Goal: Task Accomplishment & Management: Use online tool/utility

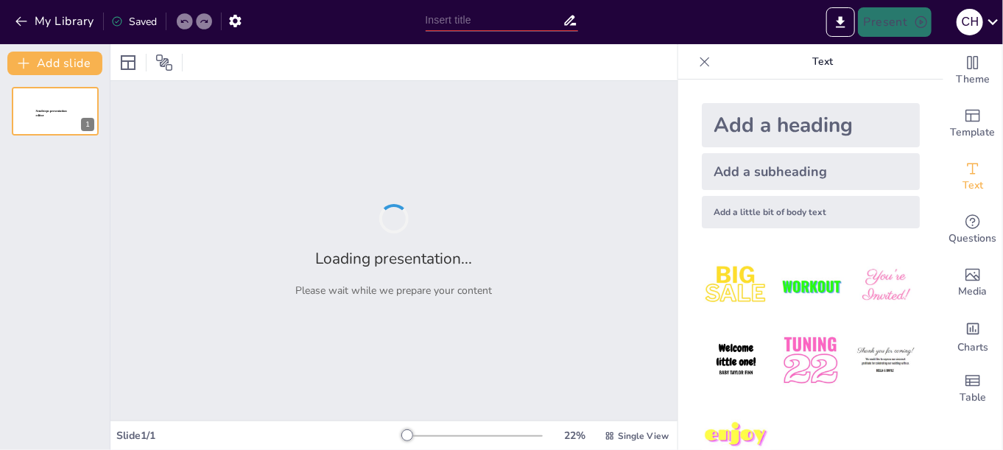
type input "Implementación del Protocolo Interno para la Carga de Información en la Platafo…"
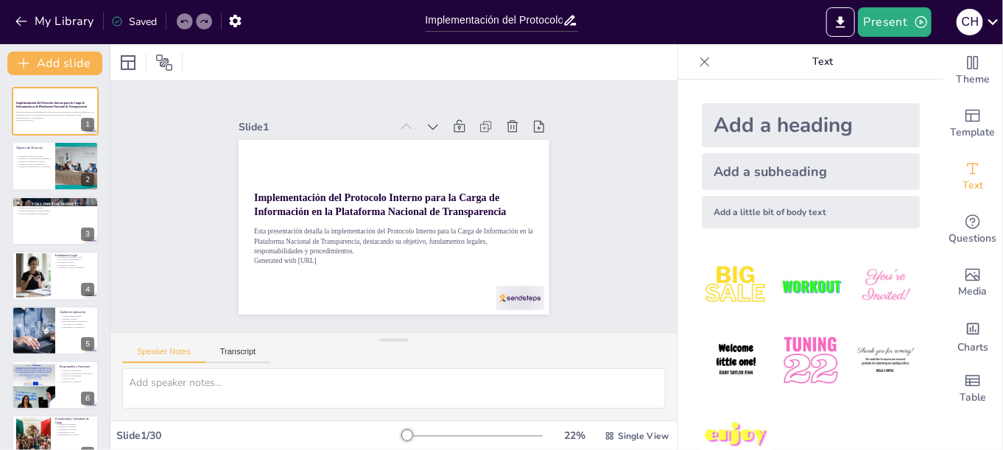
checkbox input "true"
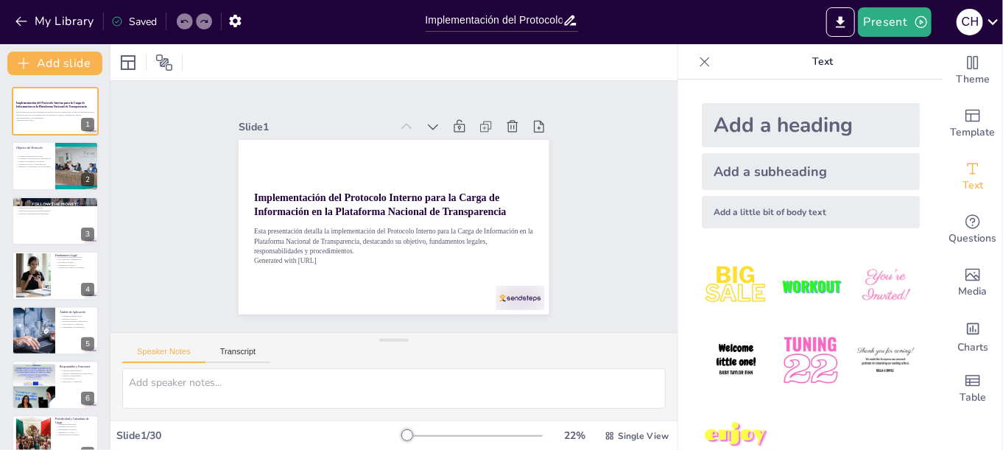
checkbox input "true"
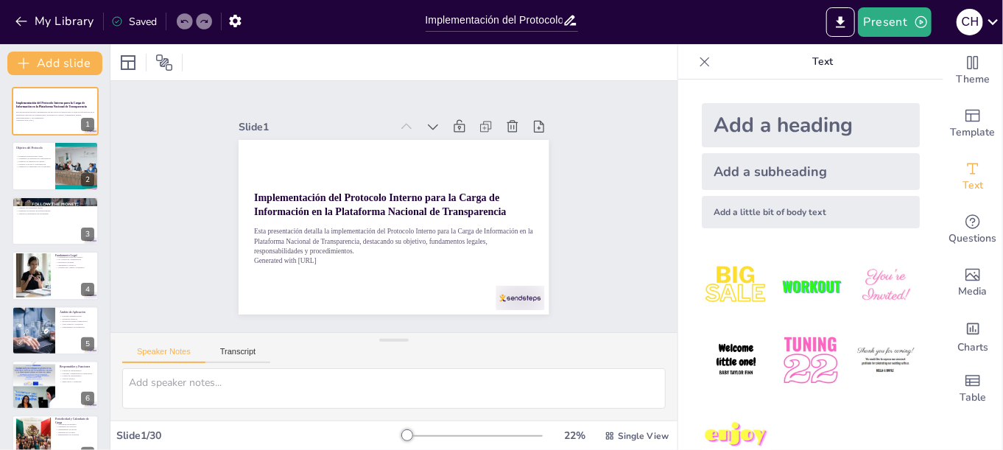
checkbox input "true"
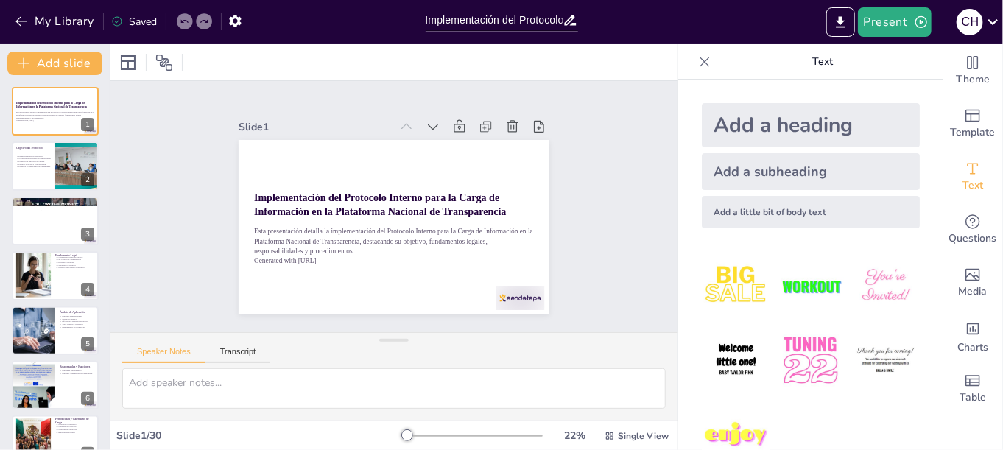
checkbox input "true"
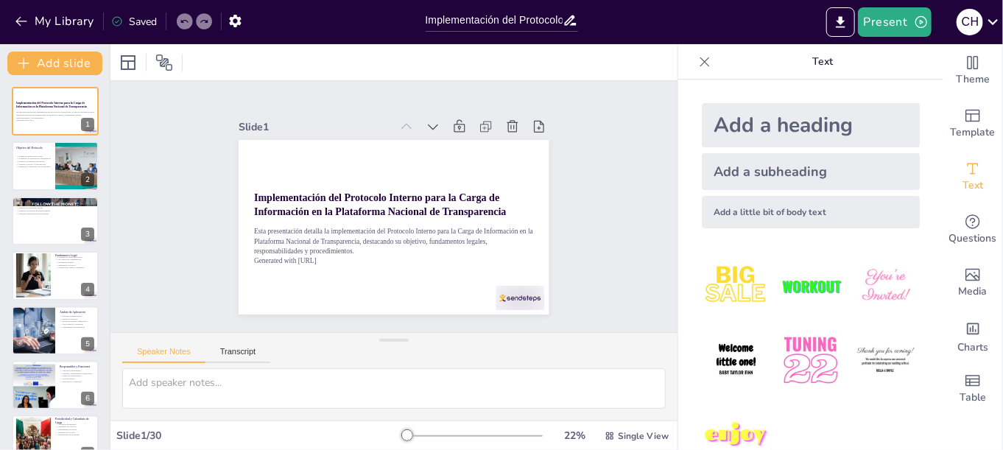
checkbox input "true"
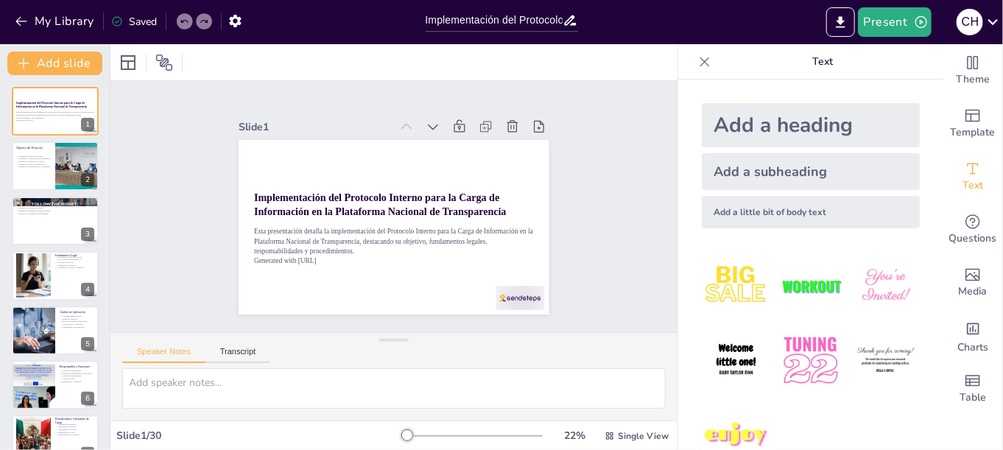
checkbox input "true"
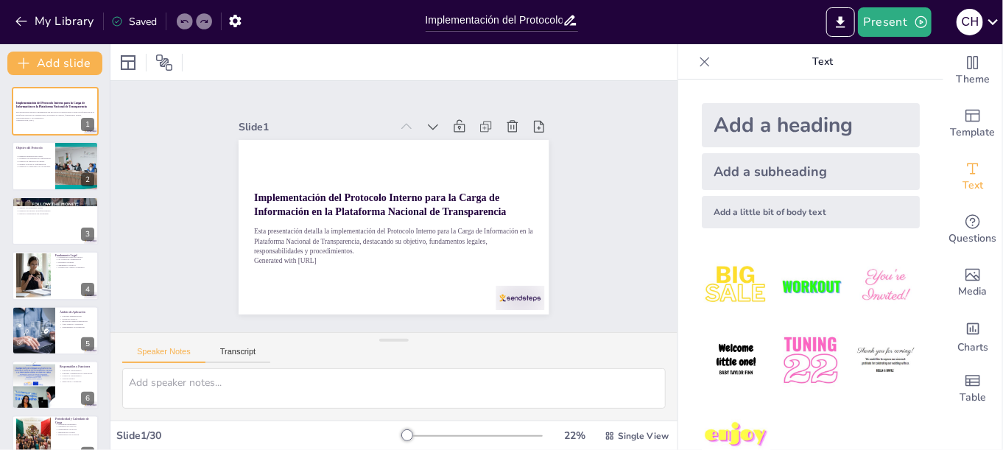
checkbox input "true"
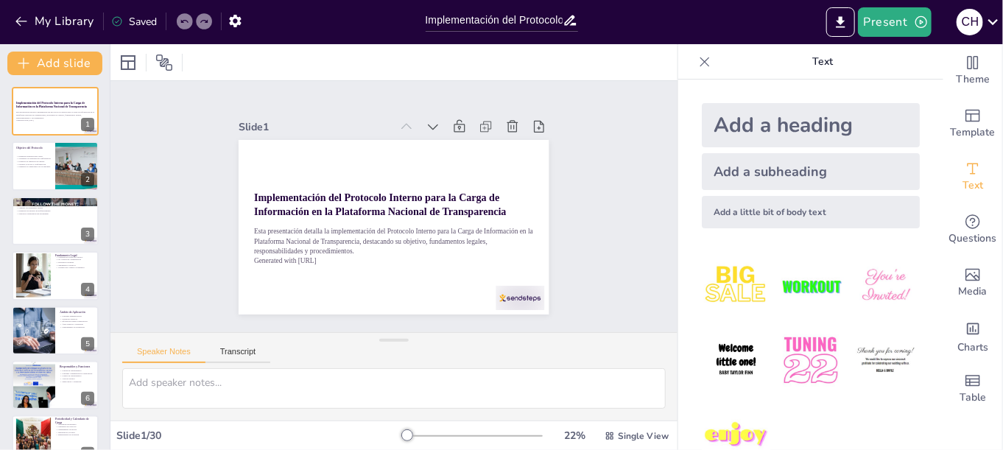
checkbox input "true"
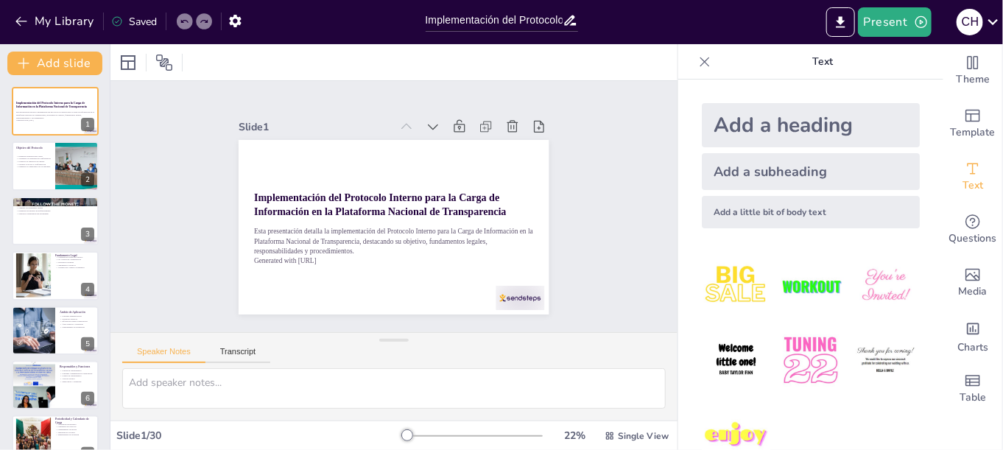
checkbox input "true"
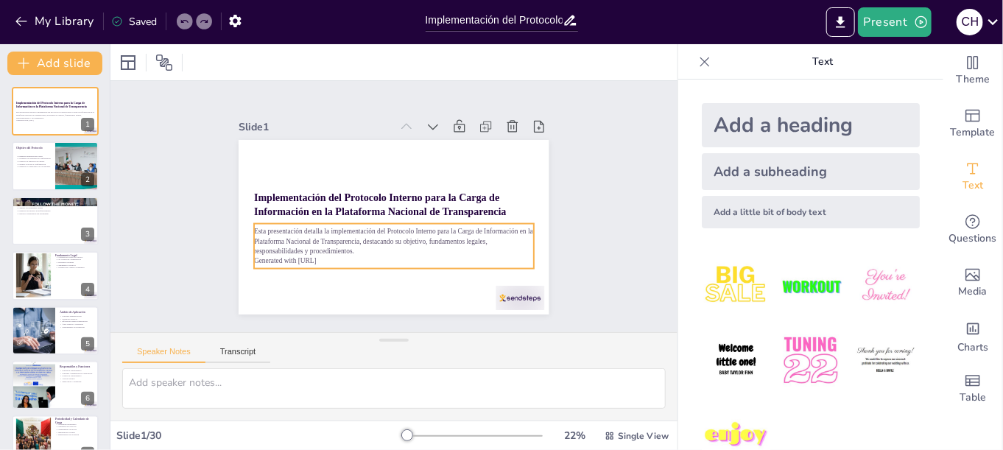
checkbox input "true"
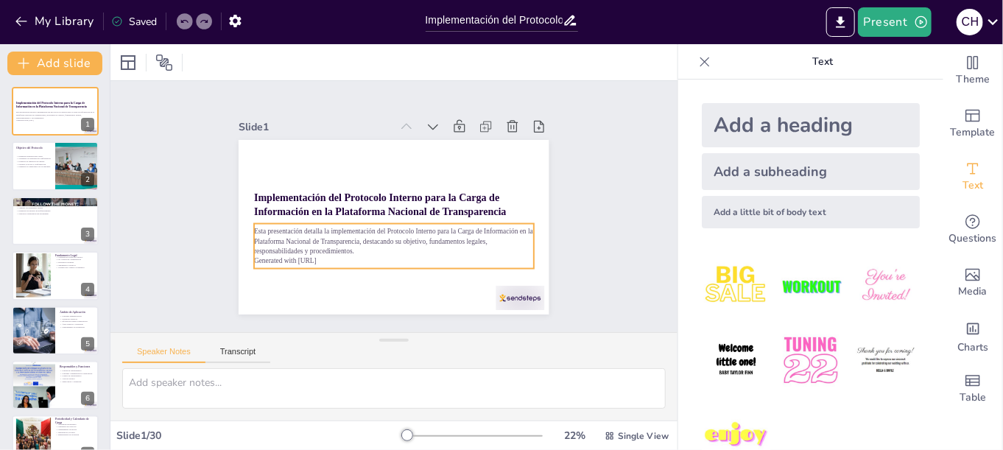
checkbox input "true"
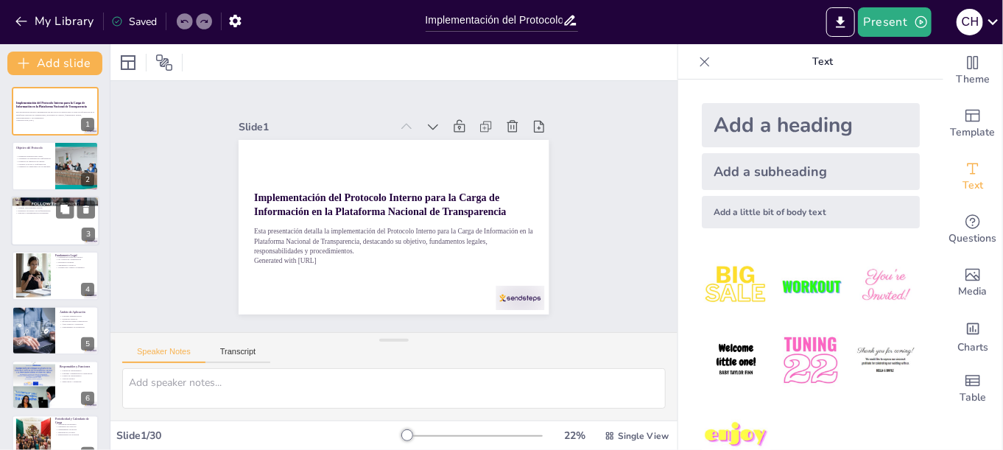
checkbox input "true"
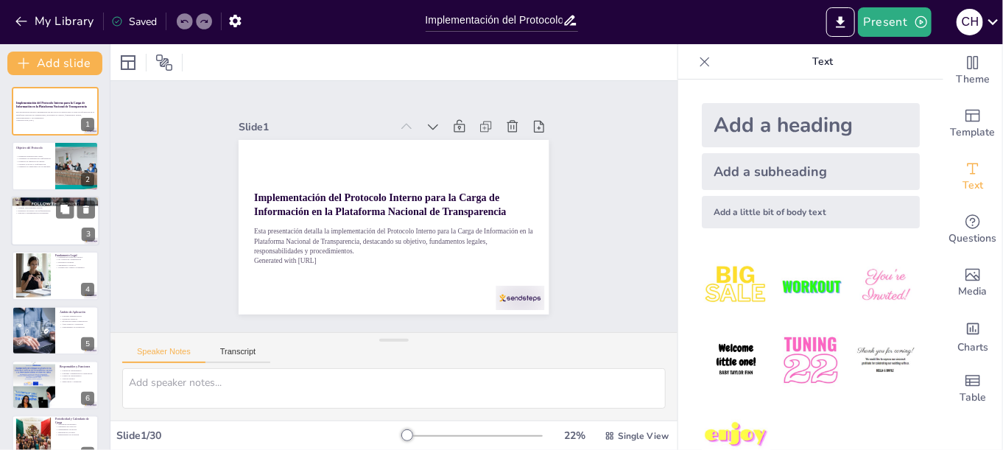
checkbox input "true"
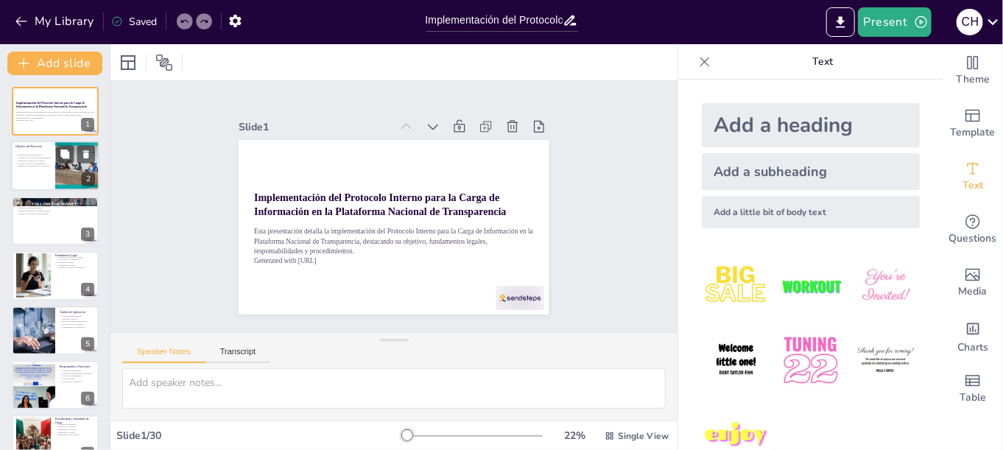
checkbox input "true"
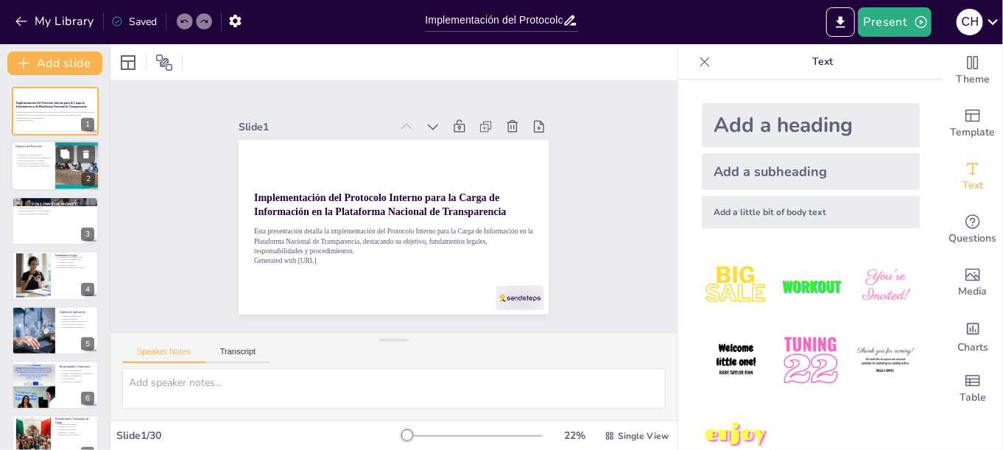
checkbox input "true"
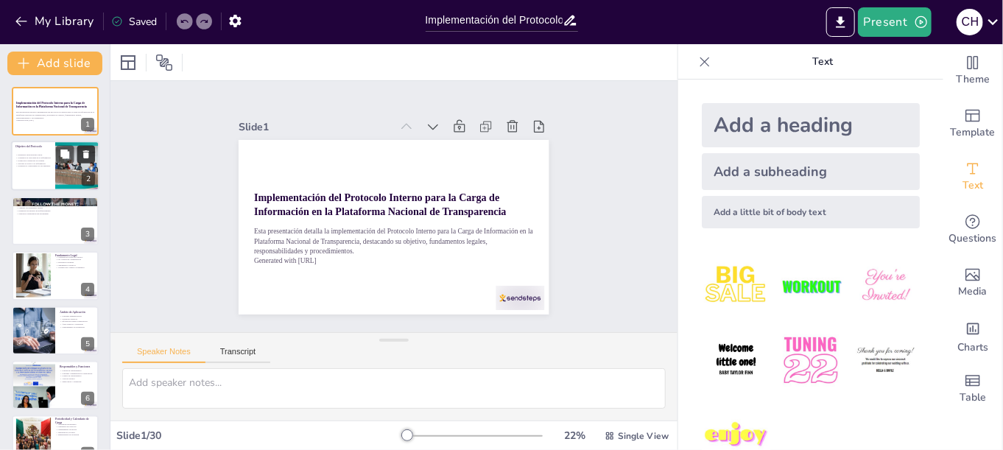
checkbox input "true"
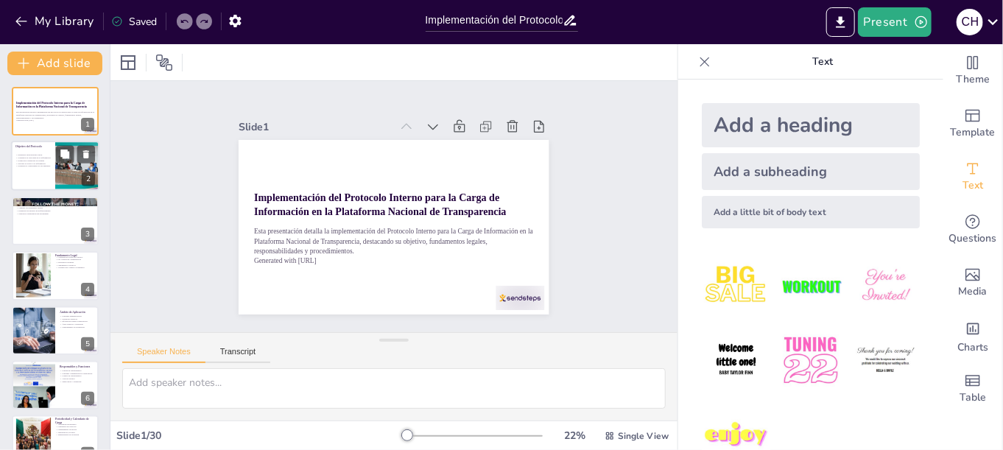
checkbox input "true"
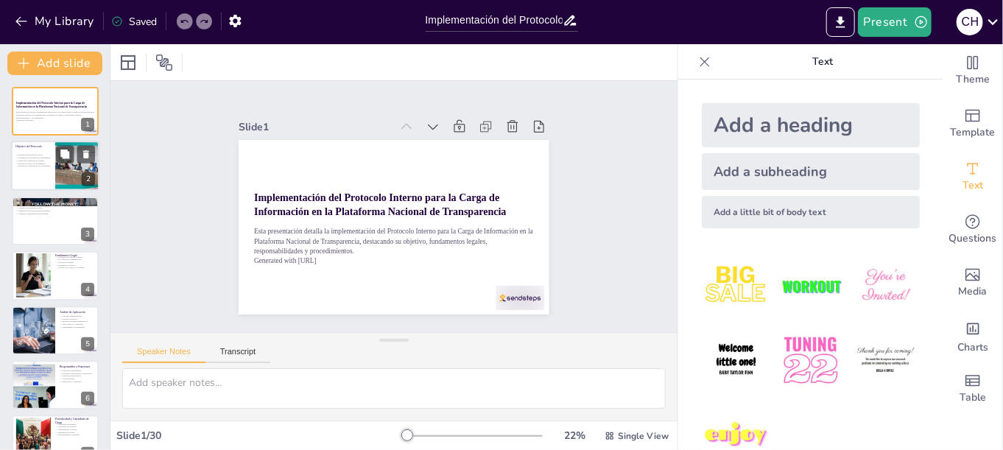
click at [55, 161] on div at bounding box center [77, 166] width 69 height 50
type textarea "Lo ipsumdolors ame co adipiscin elitseddoe temporincidid utlabo etdo mag aliq e…"
checkbox input "true"
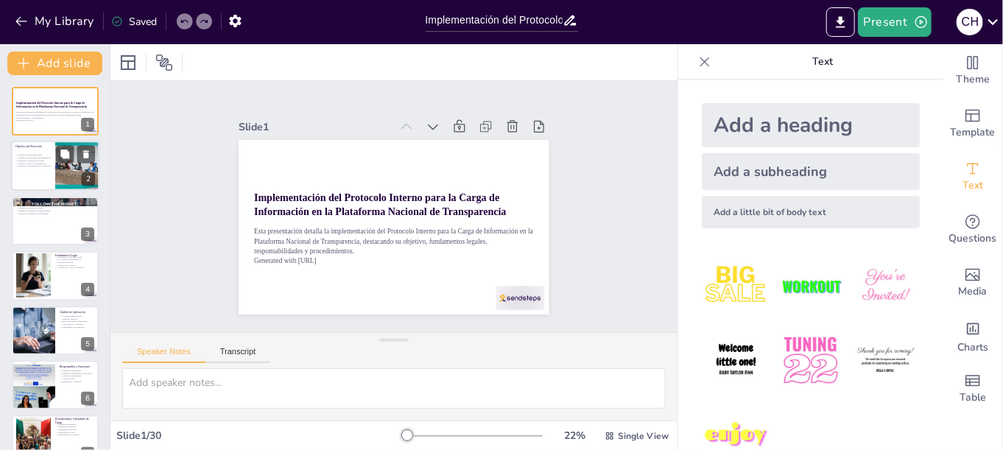
checkbox input "true"
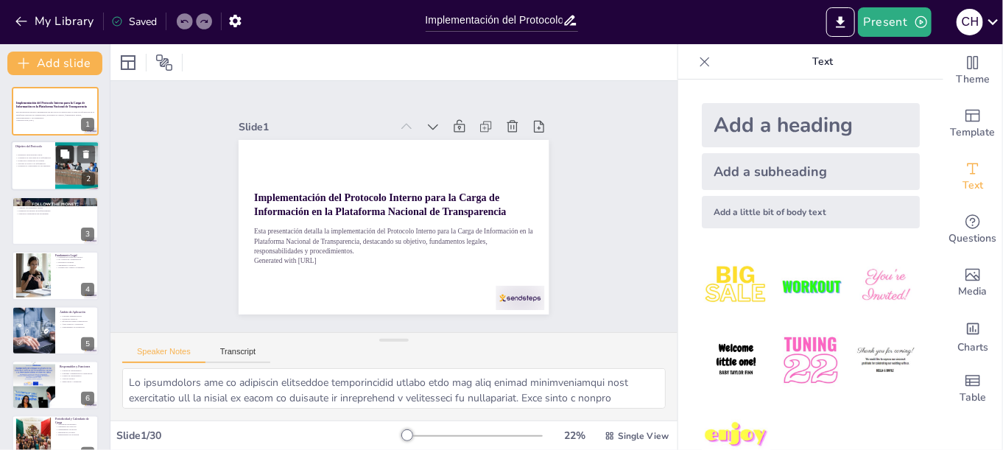
checkbox input "true"
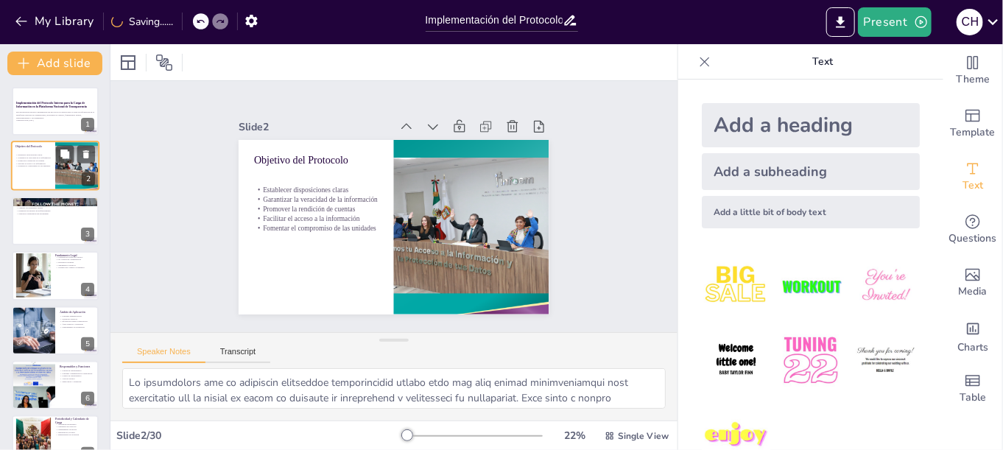
checkbox input "true"
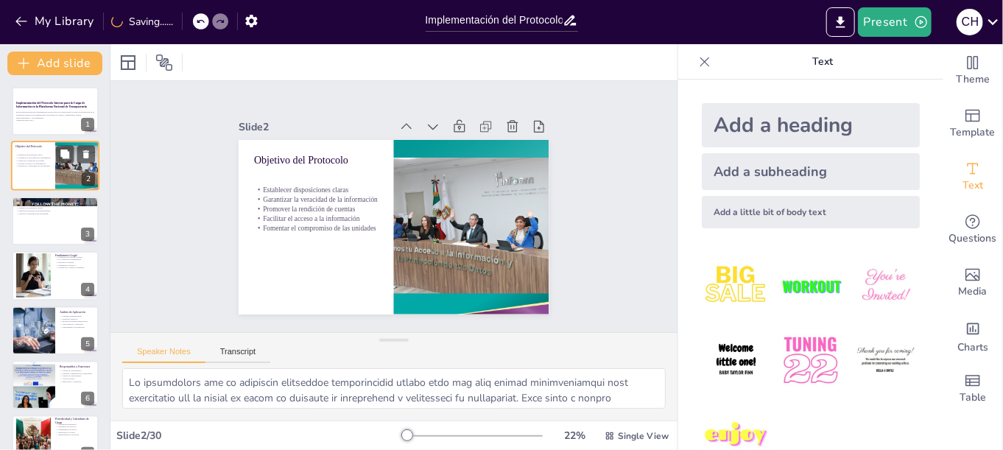
checkbox input "true"
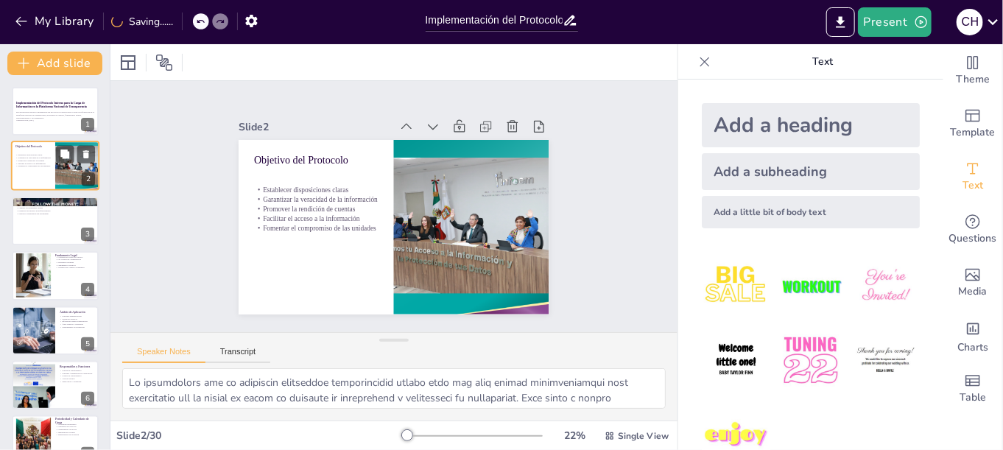
checkbox input "true"
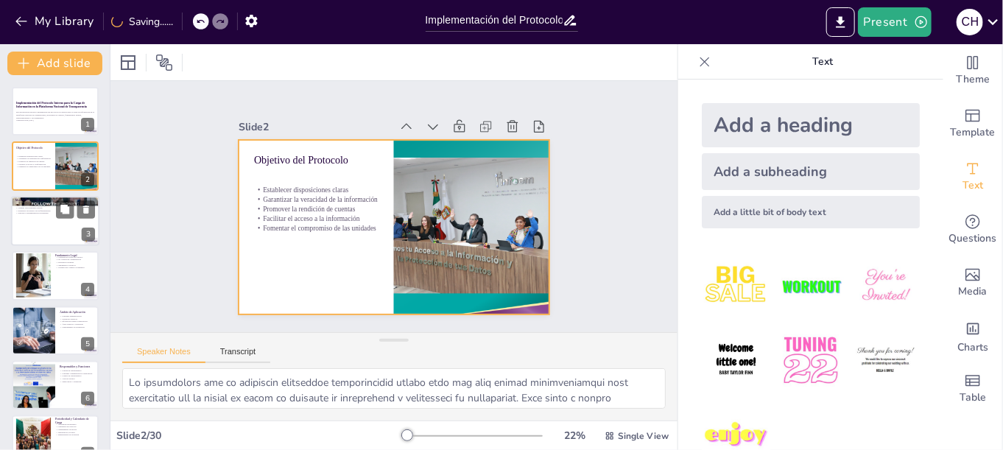
checkbox input "true"
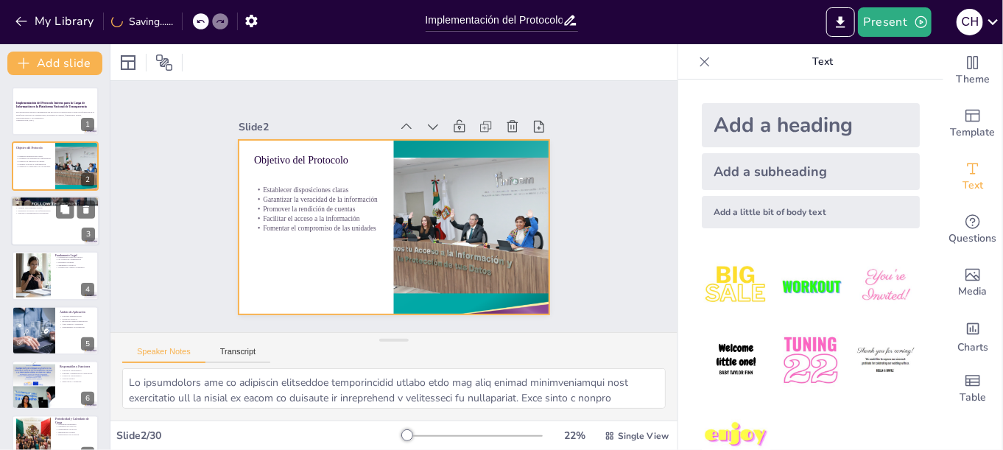
checkbox input "true"
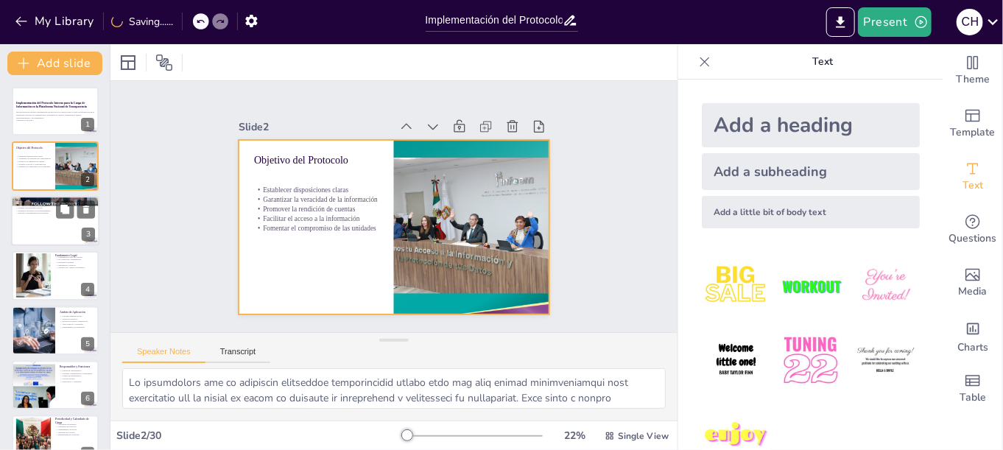
checkbox input "true"
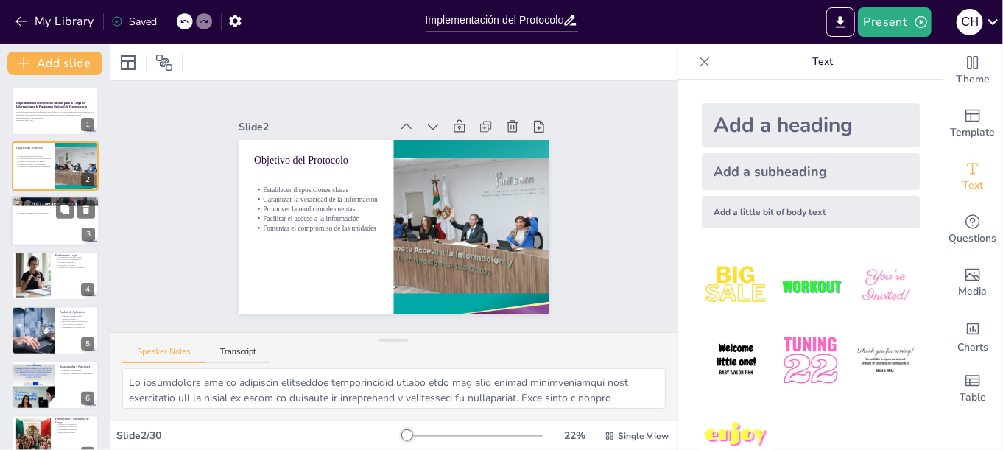
click at [41, 231] on div at bounding box center [55, 221] width 88 height 50
type textarea "Loremipsum do sitametco adipisc el seddoeiu te in utlabor et do magnaaliqua. En…"
checkbox input "true"
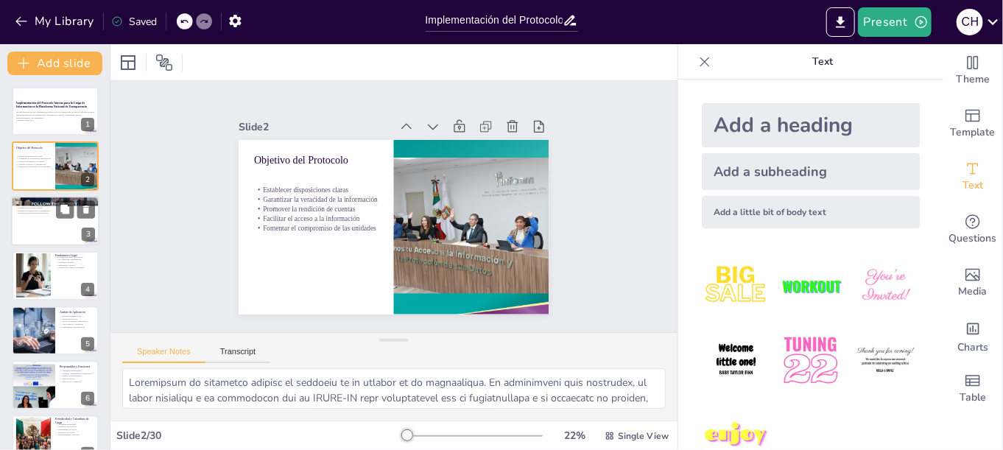
checkbox input "true"
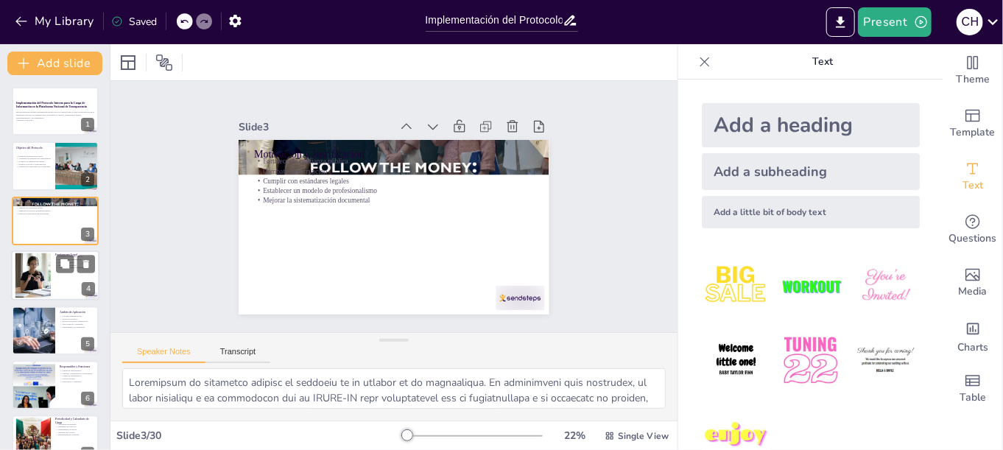
checkbox input "true"
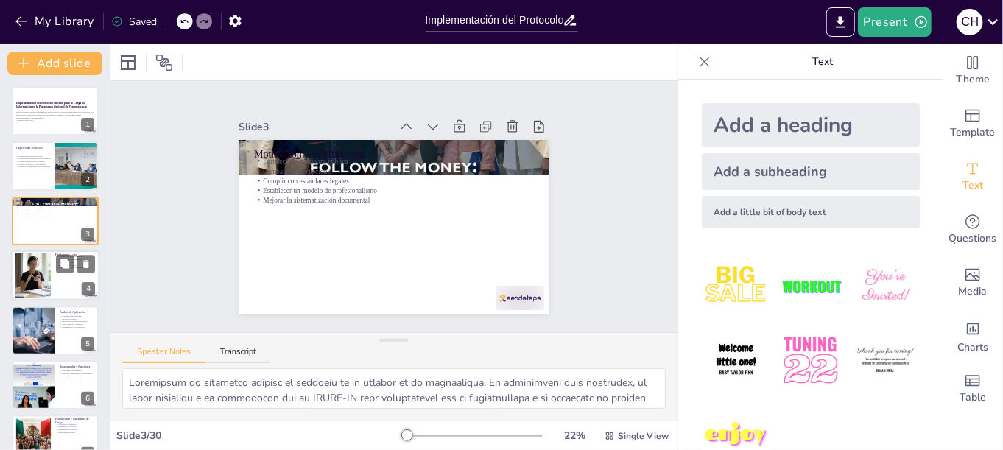
checkbox input "true"
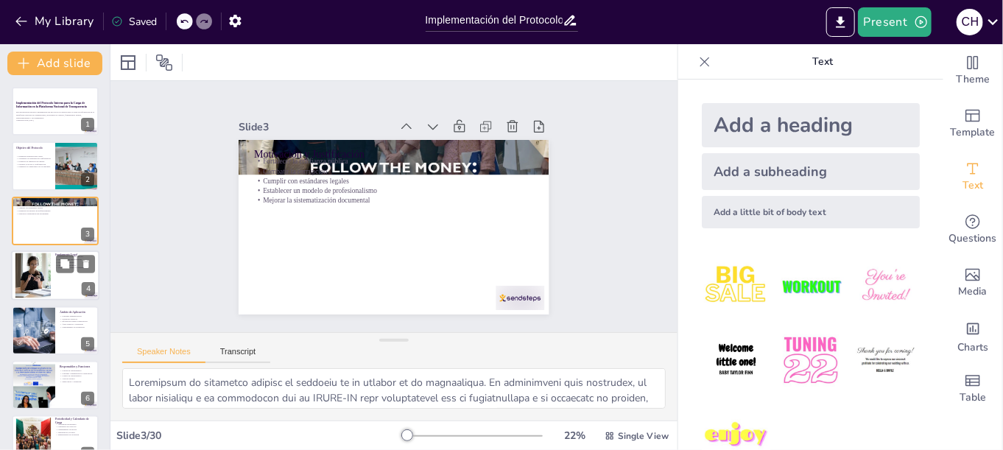
click at [50, 269] on div at bounding box center [32, 275] width 57 height 45
type textarea "Lo Ipsumdolorsi Ametcons ad Elitse do ei temp incididuntu lab etdolorem ali eni…"
checkbox input "true"
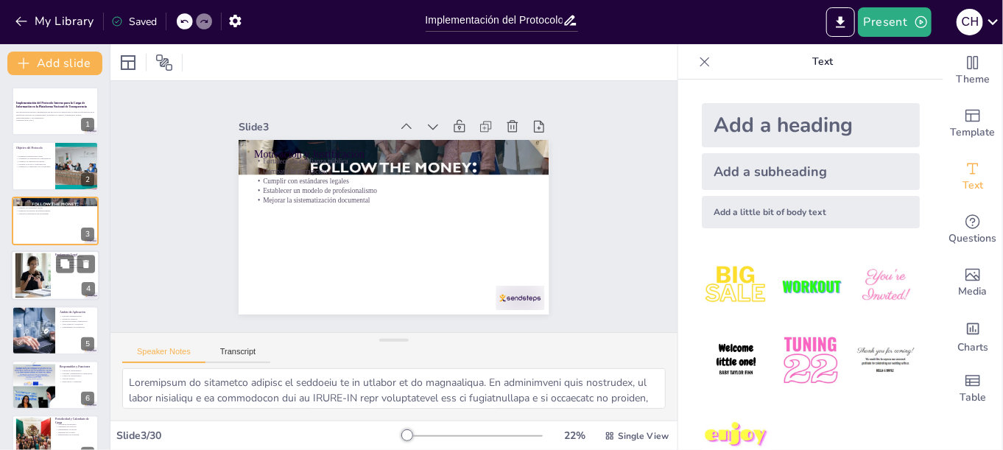
checkbox input "true"
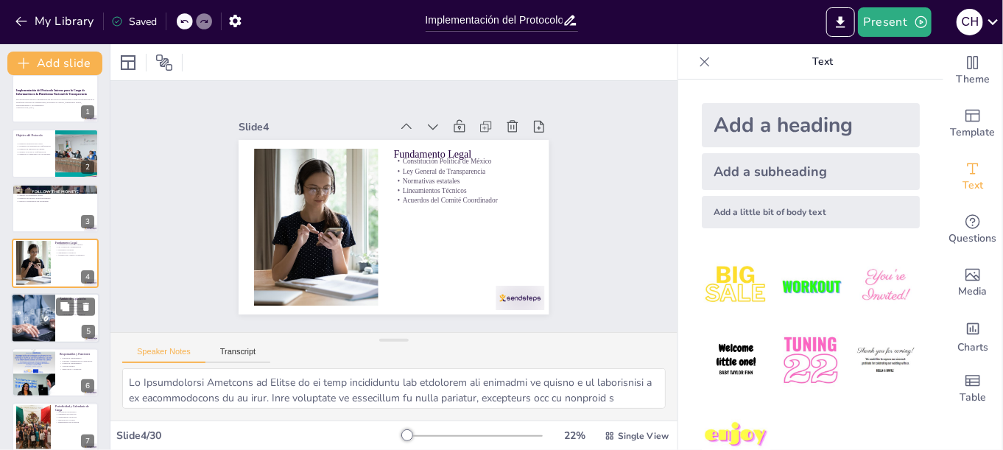
checkbox input "true"
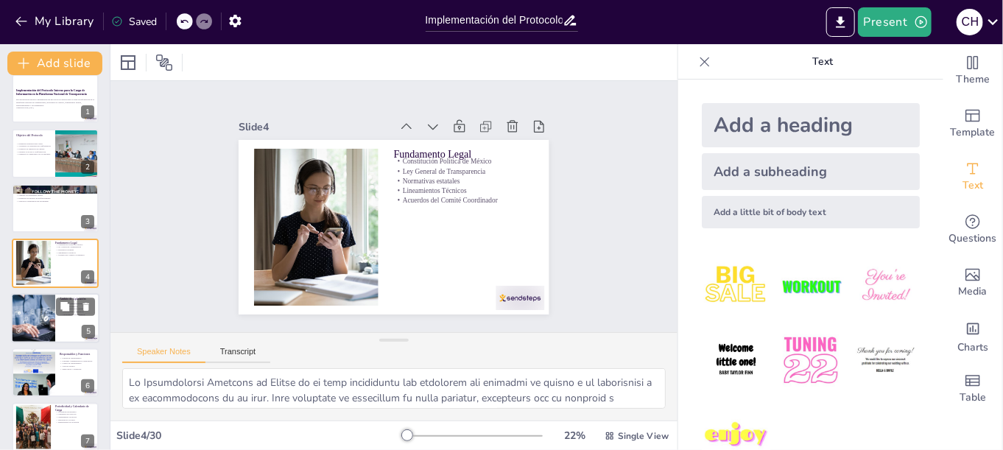
checkbox input "true"
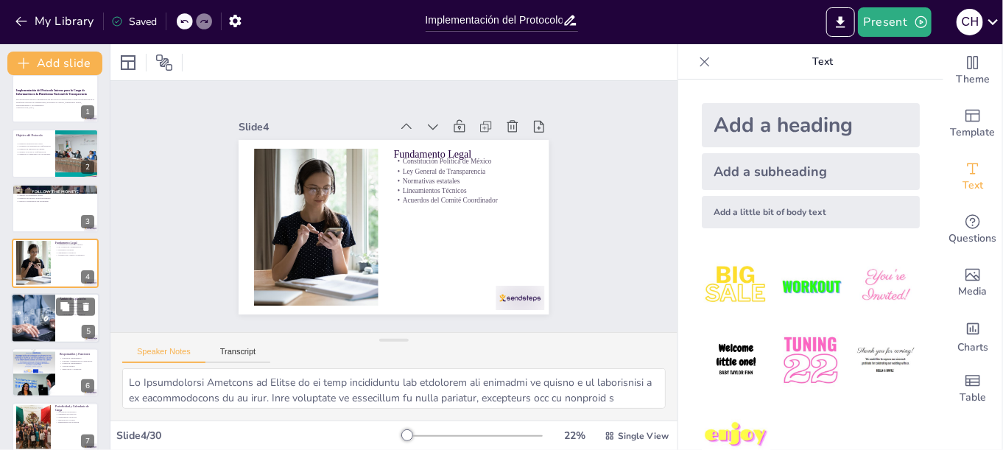
checkbox input "true"
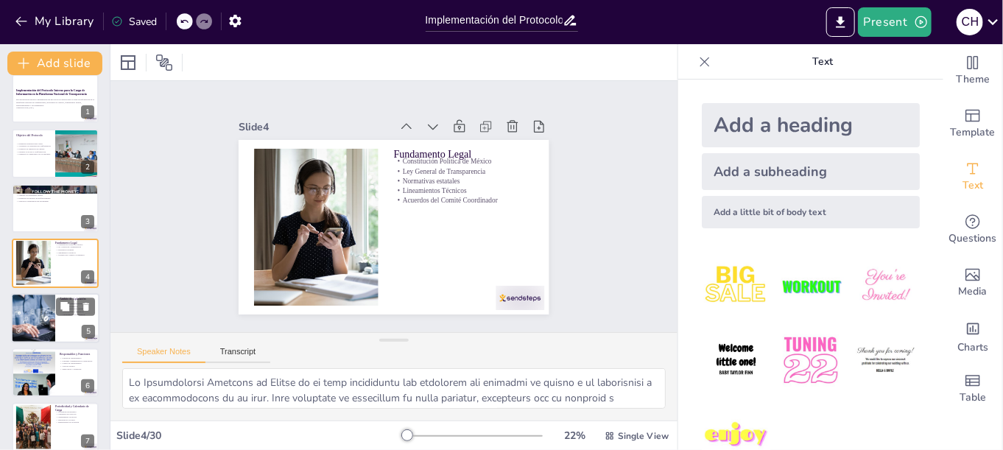
click at [43, 309] on div at bounding box center [33, 318] width 74 height 50
type textarea "Lor ipsumdol sitametconsecte adi elitseddoeiu te incididuntu la etdolorem al en…"
checkbox input "true"
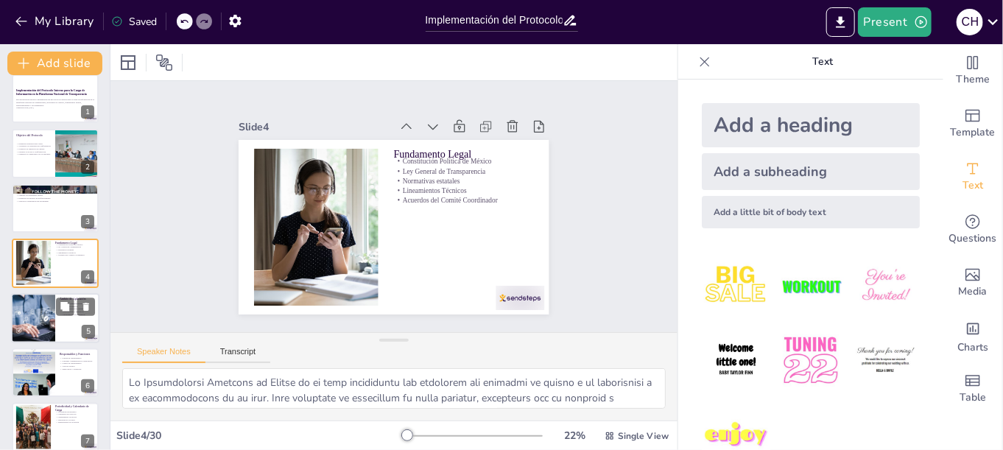
checkbox input "true"
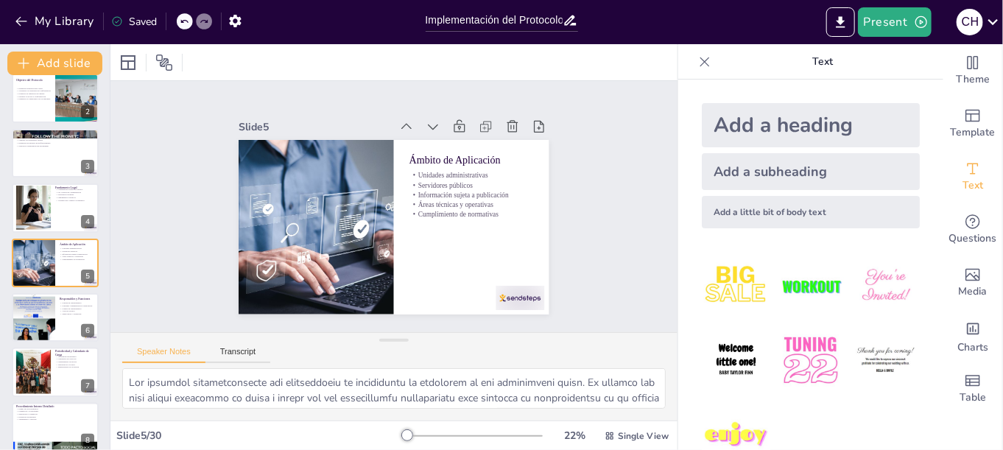
checkbox input "true"
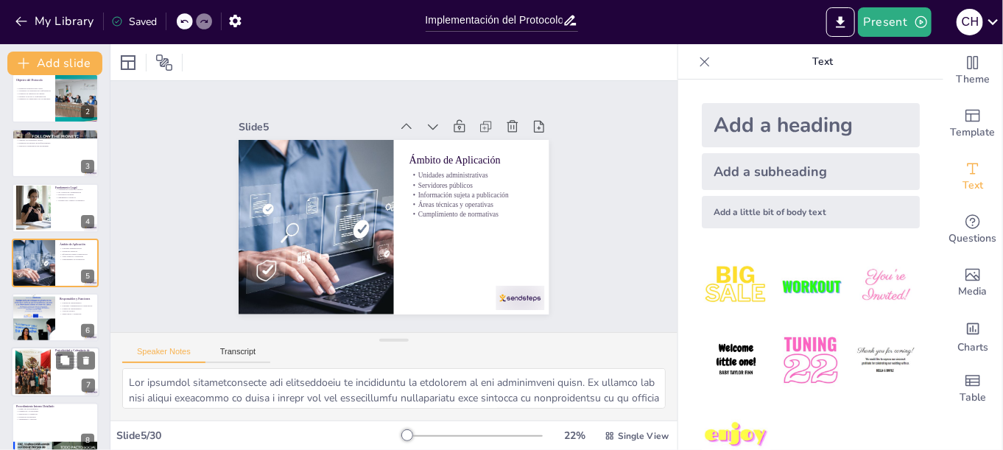
checkbox input "true"
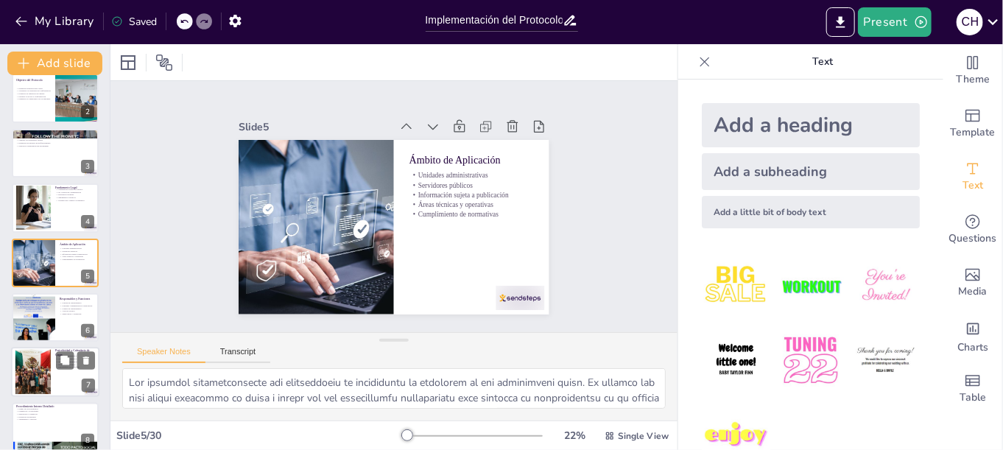
checkbox input "true"
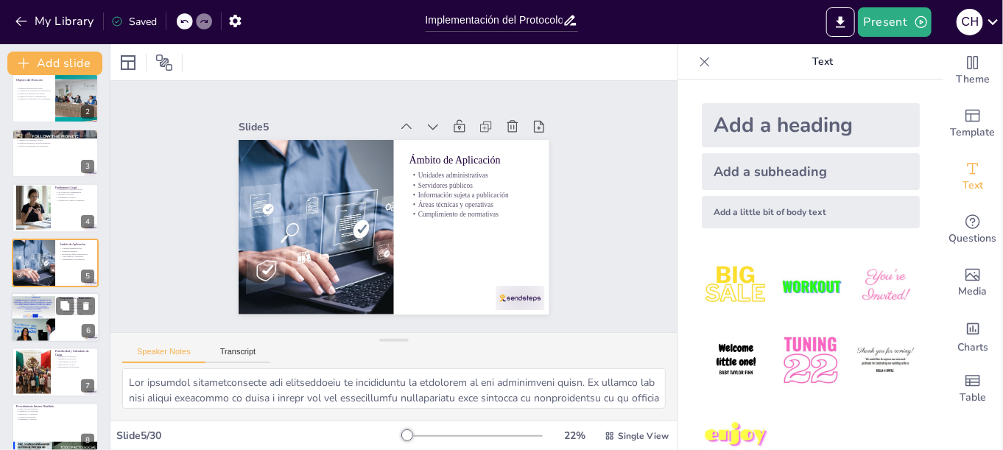
checkbox input "true"
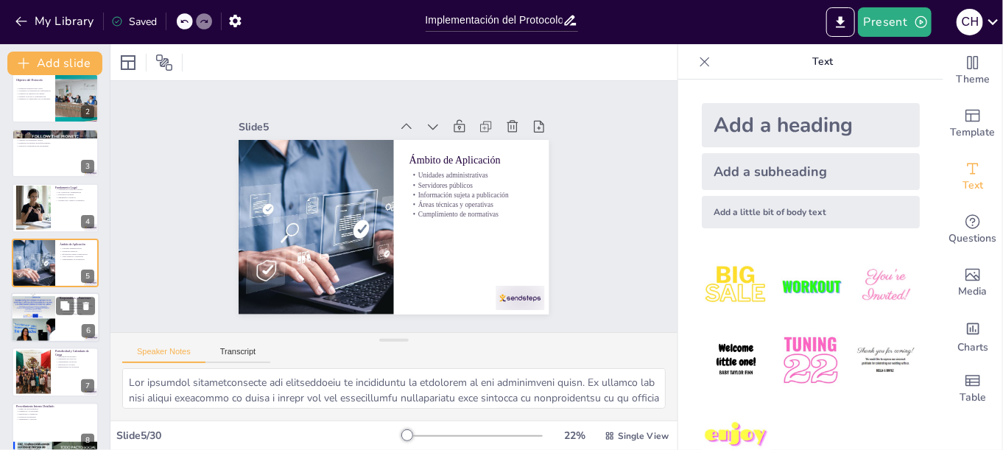
checkbox input "true"
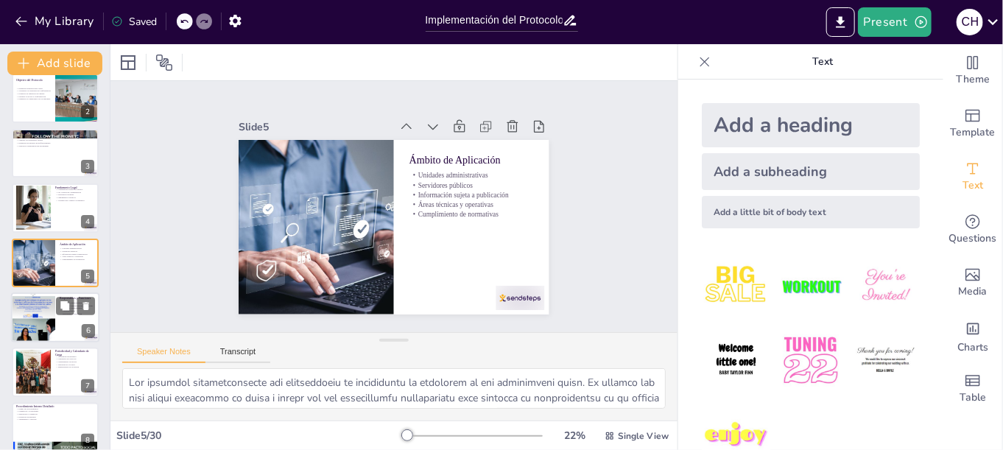
click at [42, 326] on div at bounding box center [33, 317] width 44 height 63
type textarea "Lo Ipsumd si Ametconsectet adipi el sed doeiusmodte in ut laboreetdolo ma ali e…"
checkbox input "true"
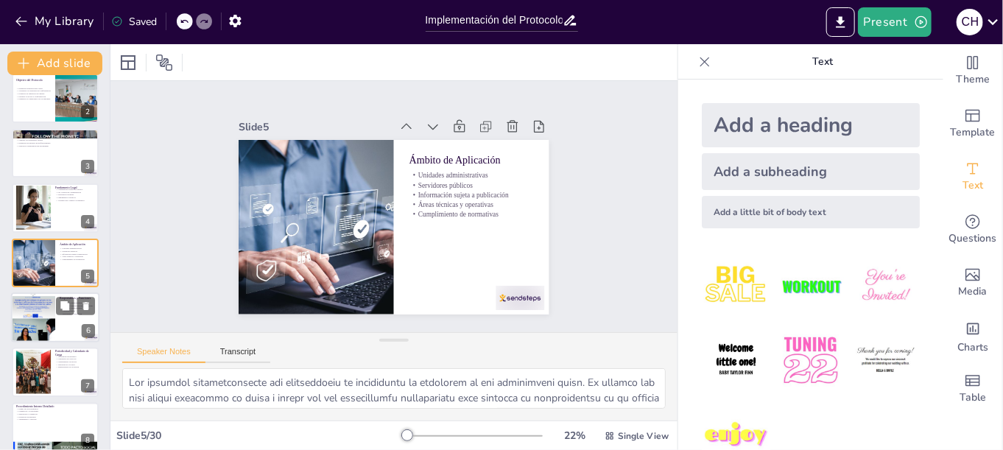
checkbox input "true"
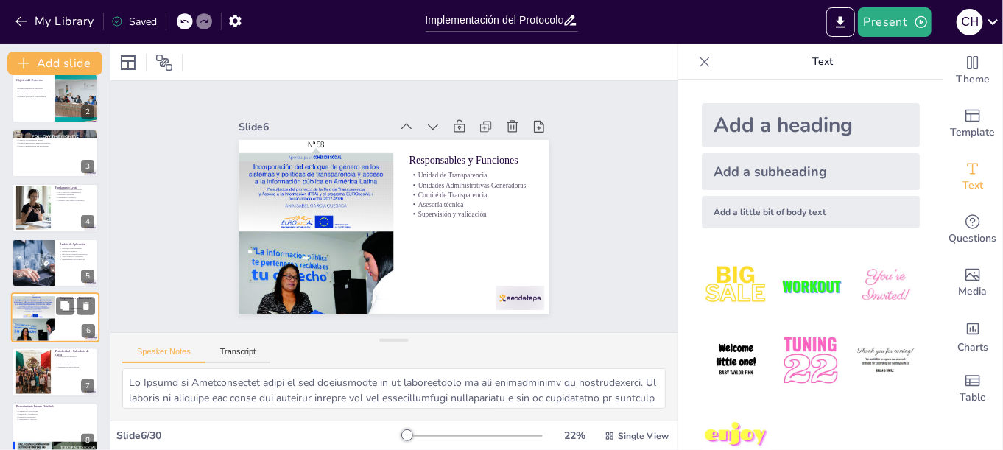
scroll to position [122, 0]
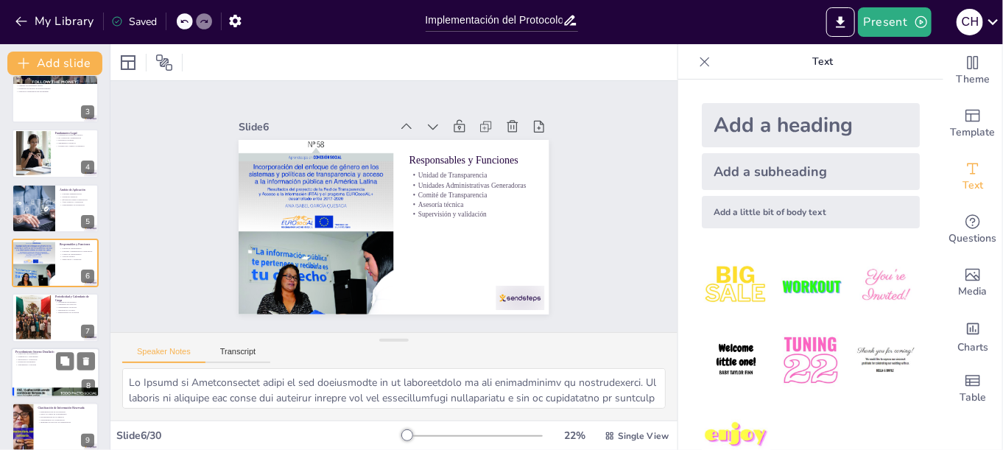
click at [46, 371] on div at bounding box center [55, 373] width 88 height 50
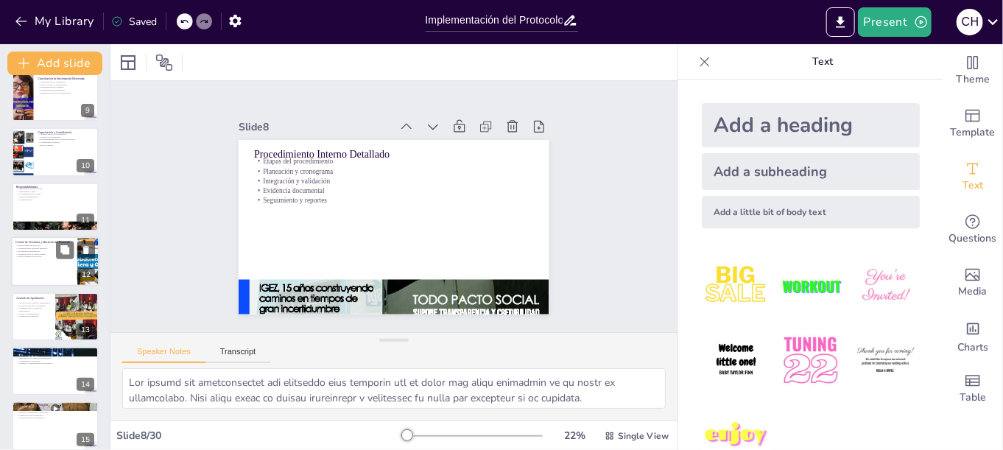
click at [36, 253] on p "Identificación de la versión vigente" at bounding box center [43, 254] width 57 height 3
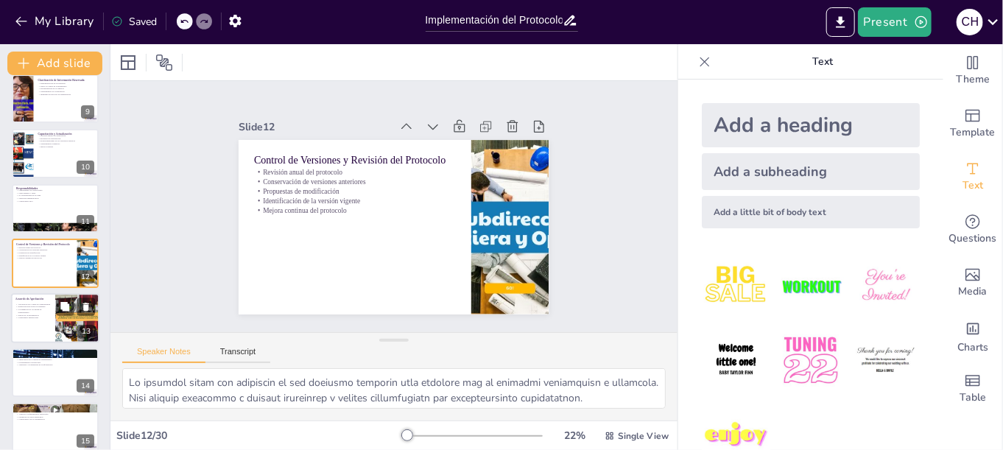
click at [43, 320] on div at bounding box center [55, 318] width 88 height 50
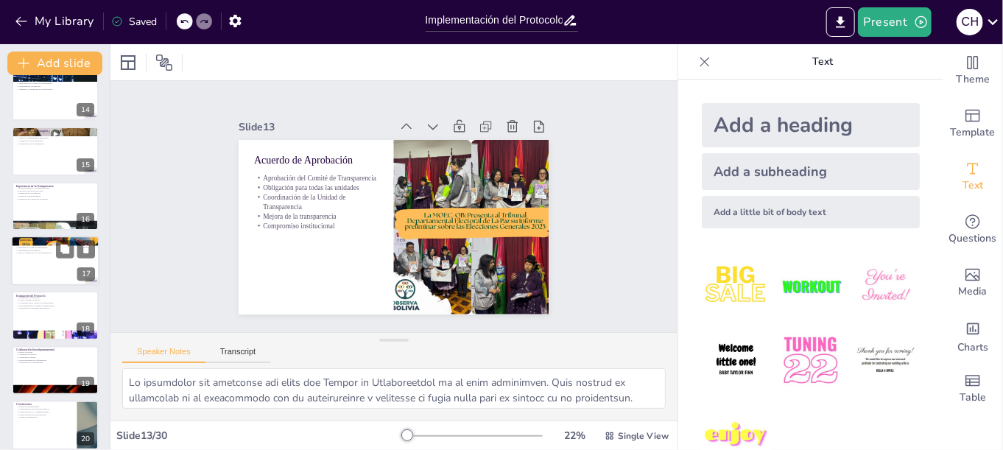
click at [45, 281] on div at bounding box center [55, 261] width 88 height 50
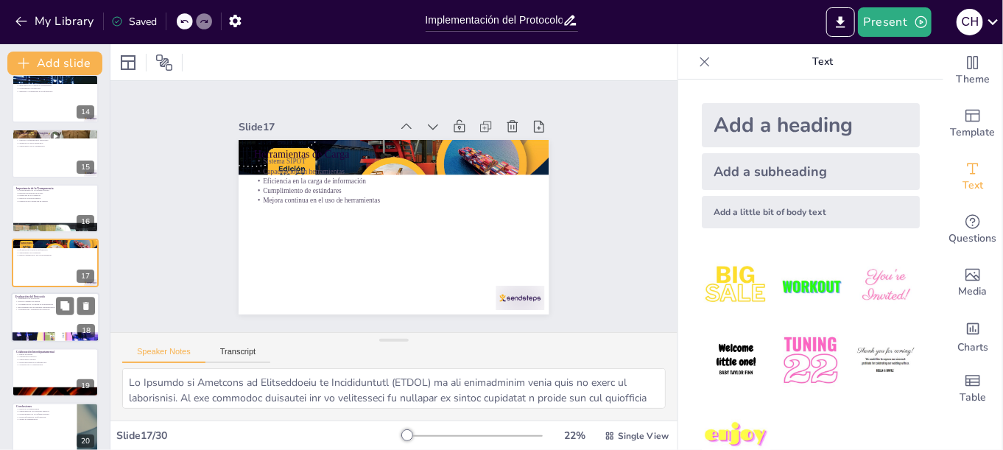
click at [43, 311] on div at bounding box center [55, 318] width 88 height 50
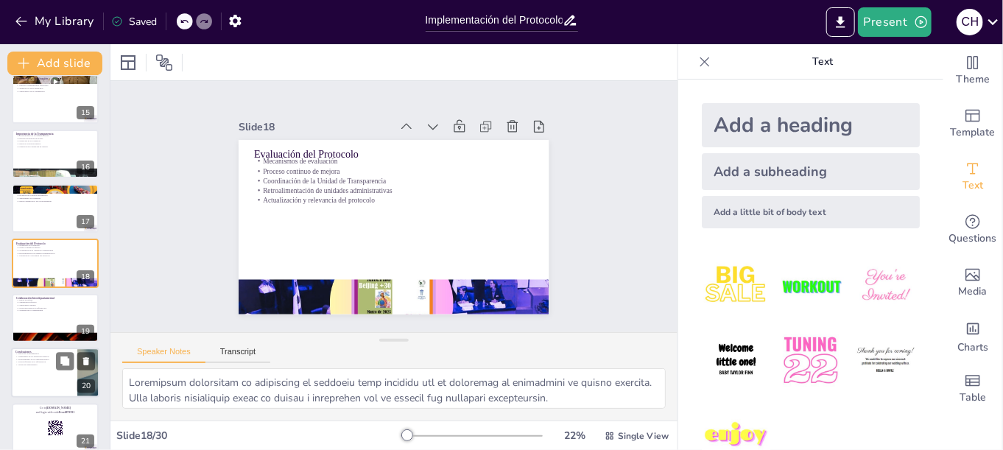
click at [50, 358] on p "Fortalecimiento de la confianza pública" at bounding box center [43, 359] width 57 height 3
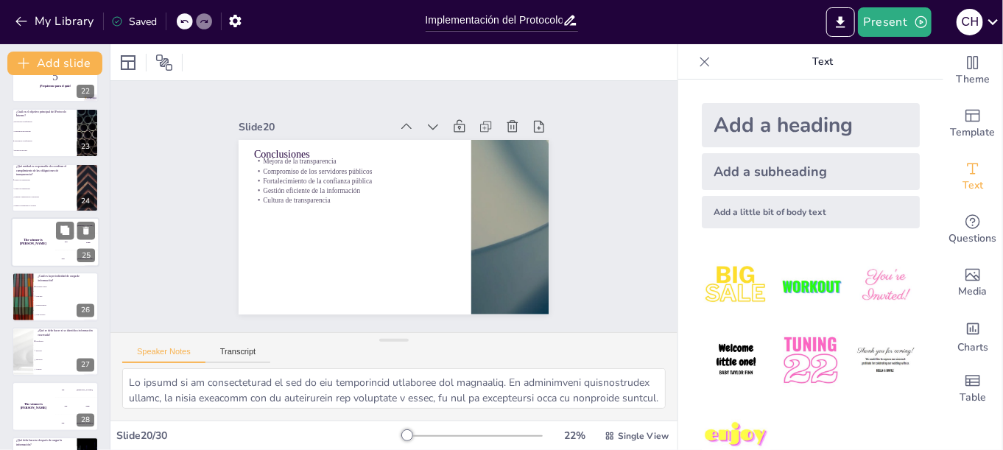
click at [38, 228] on div "The winner is [PERSON_NAME]" at bounding box center [33, 242] width 44 height 50
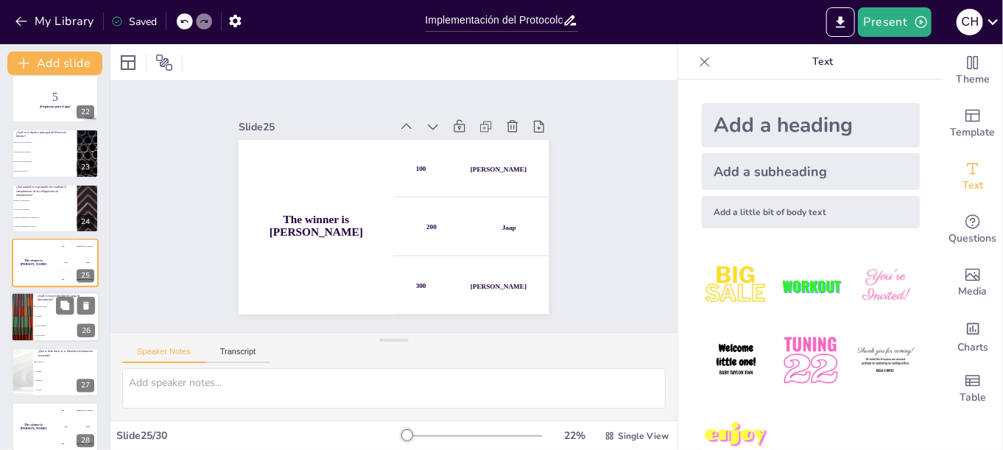
click at [46, 303] on li "Calendario anual" at bounding box center [66, 308] width 66 height 10
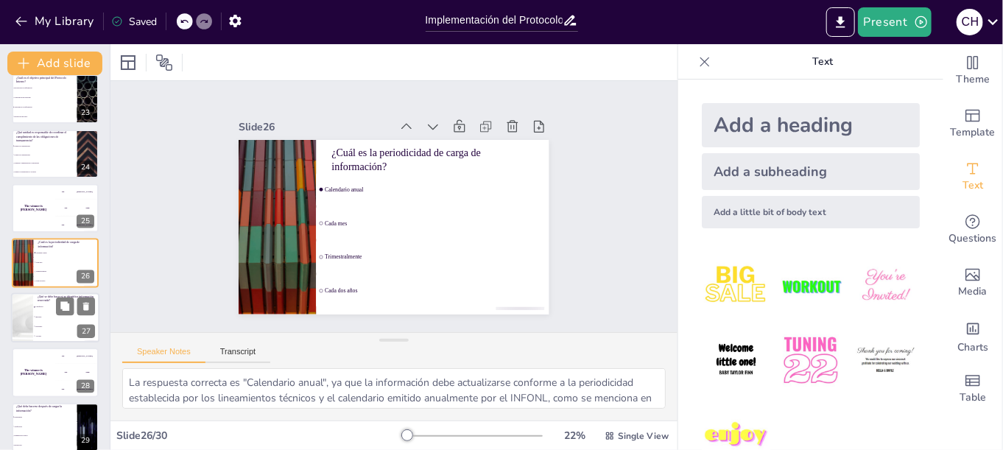
scroll to position [1285, 0]
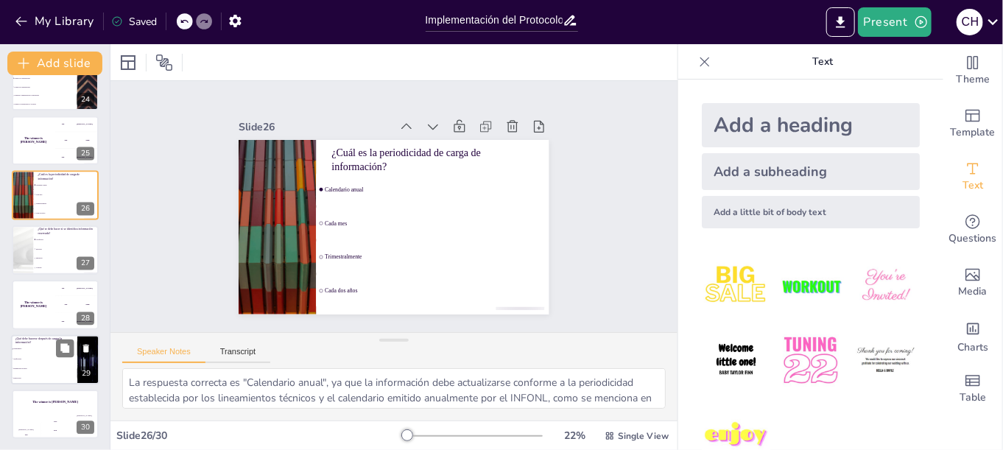
click at [38, 348] on span "Seguimiento" at bounding box center [44, 349] width 63 height 2
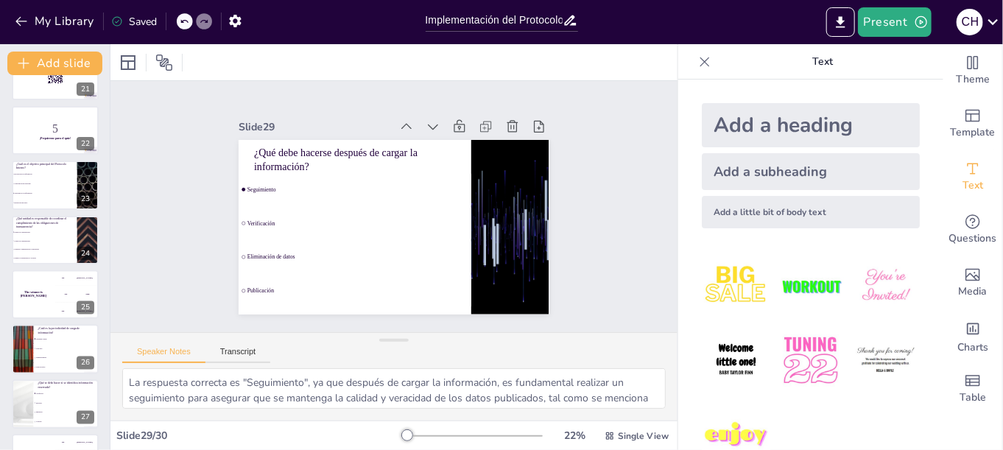
scroll to position [991, 0]
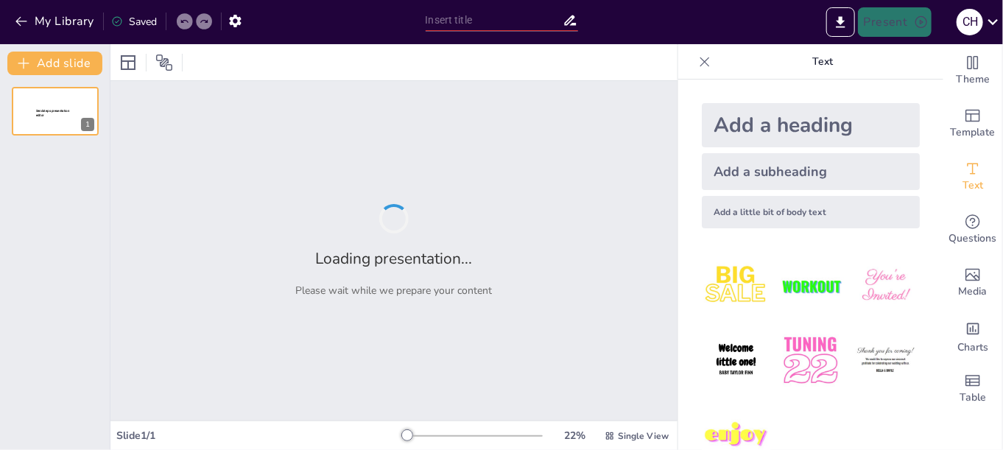
type input "Implementación del Protocolo Interno para la Carga de Información en la Platafo…"
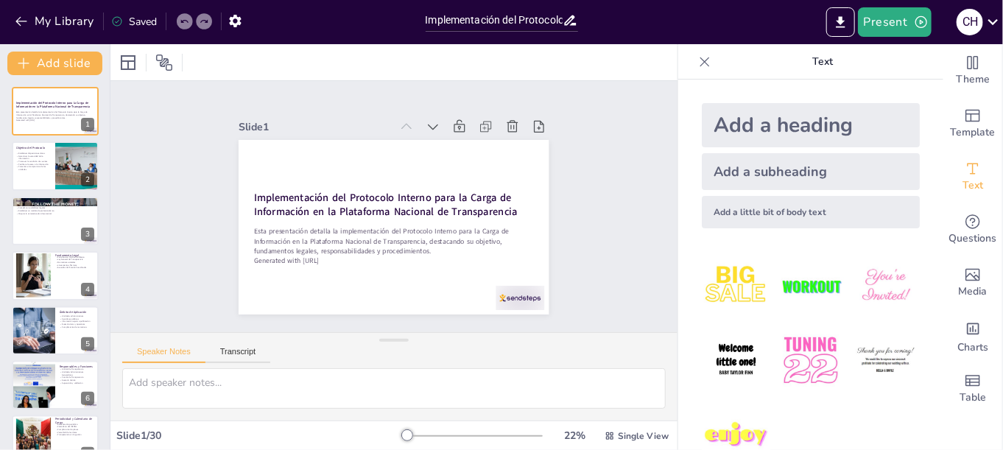
checkbox input "true"
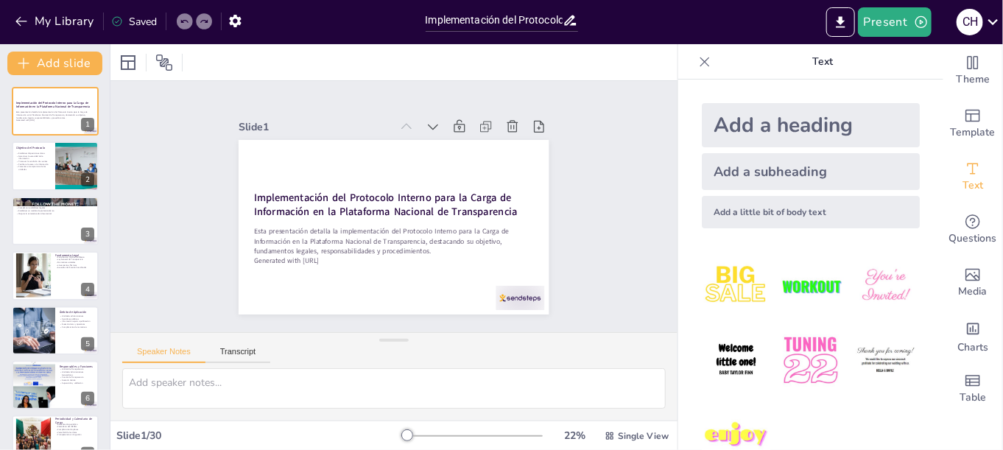
checkbox input "true"
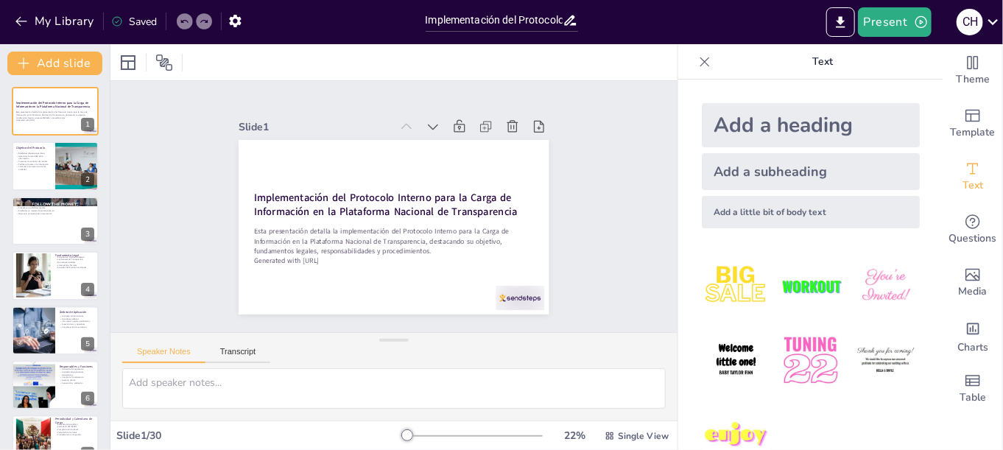
checkbox input "true"
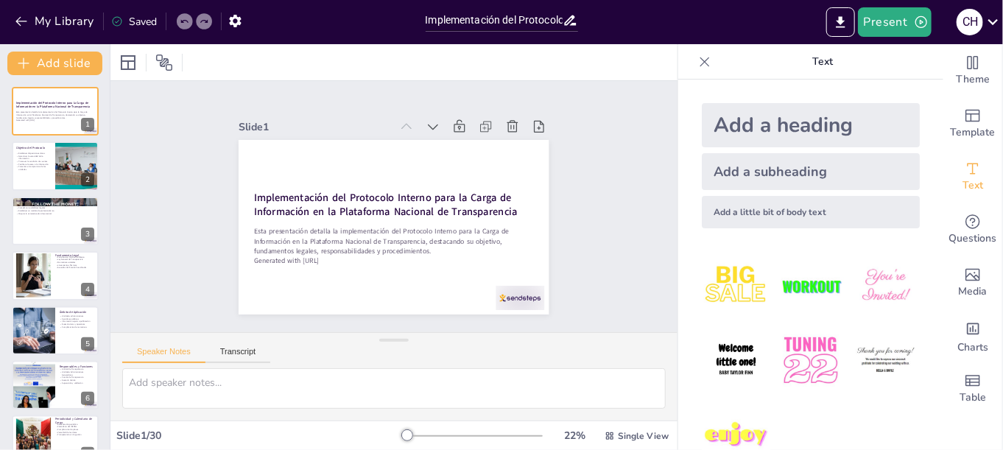
checkbox input "true"
